Goal: Navigation & Orientation: Find specific page/section

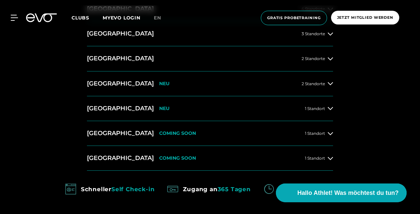
scroll to position [277, 0]
click at [322, 80] on button "[GEOGRAPHIC_DATA] NEU 2 Standorte" at bounding box center [210, 84] width 246 height 25
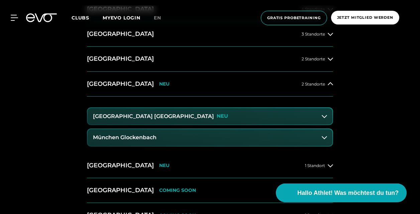
scroll to position [256, 0]
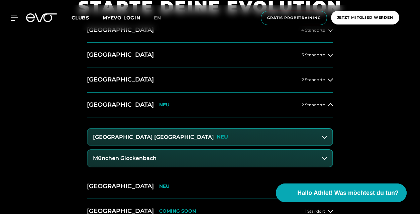
click at [195, 132] on button "[GEOGRAPHIC_DATA] Maxvorstadt NEU" at bounding box center [210, 137] width 245 height 17
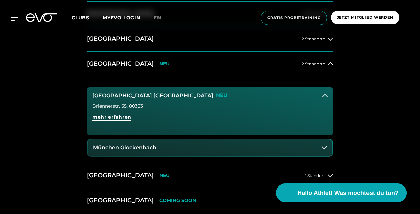
scroll to position [299, 0]
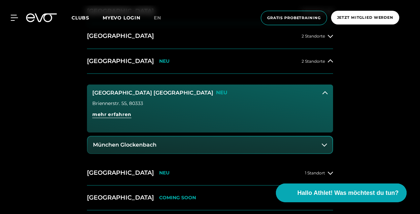
click at [151, 148] on button "München Glockenbach" at bounding box center [210, 144] width 245 height 17
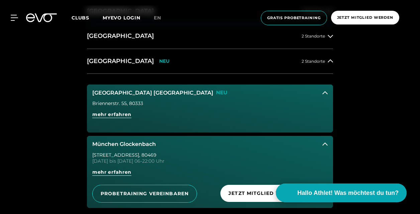
click at [127, 153] on div "[STREET_ADDRESS]" at bounding box center [210, 154] width 236 height 5
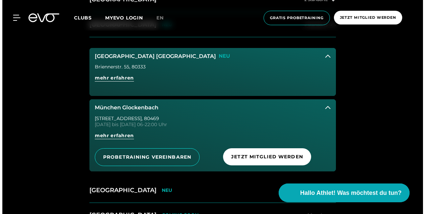
scroll to position [336, 0]
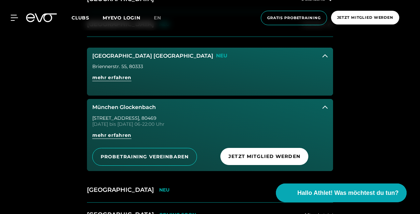
click at [327, 111] on button "München Glockenbach" at bounding box center [210, 107] width 246 height 17
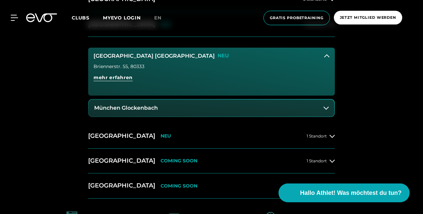
click at [324, 52] on button "[GEOGRAPHIC_DATA] Maxvorstadt NEU" at bounding box center [211, 56] width 246 height 17
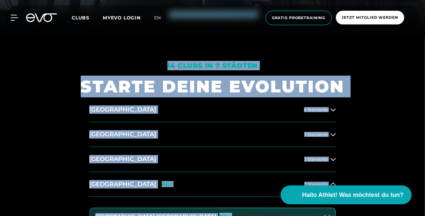
scroll to position [330, 0]
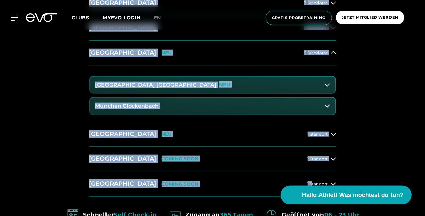
drag, startPoint x: 93, startPoint y: 63, endPoint x: 313, endPoint y: 228, distance: 274.9
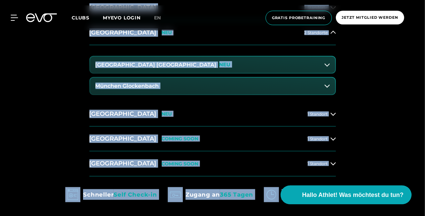
click at [340, 119] on div "[GEOGRAPHIC_DATA] 4 Standorte [GEOGRAPHIC_DATA] 3 Standorte [GEOGRAPHIC_DATA] 2…" at bounding box center [212, 61] width 257 height 231
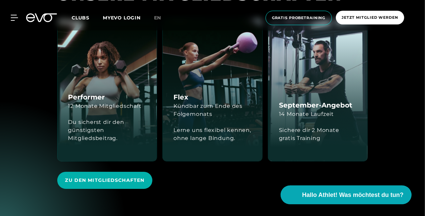
scroll to position [1229, 0]
